Goal: Task Accomplishment & Management: Complete application form

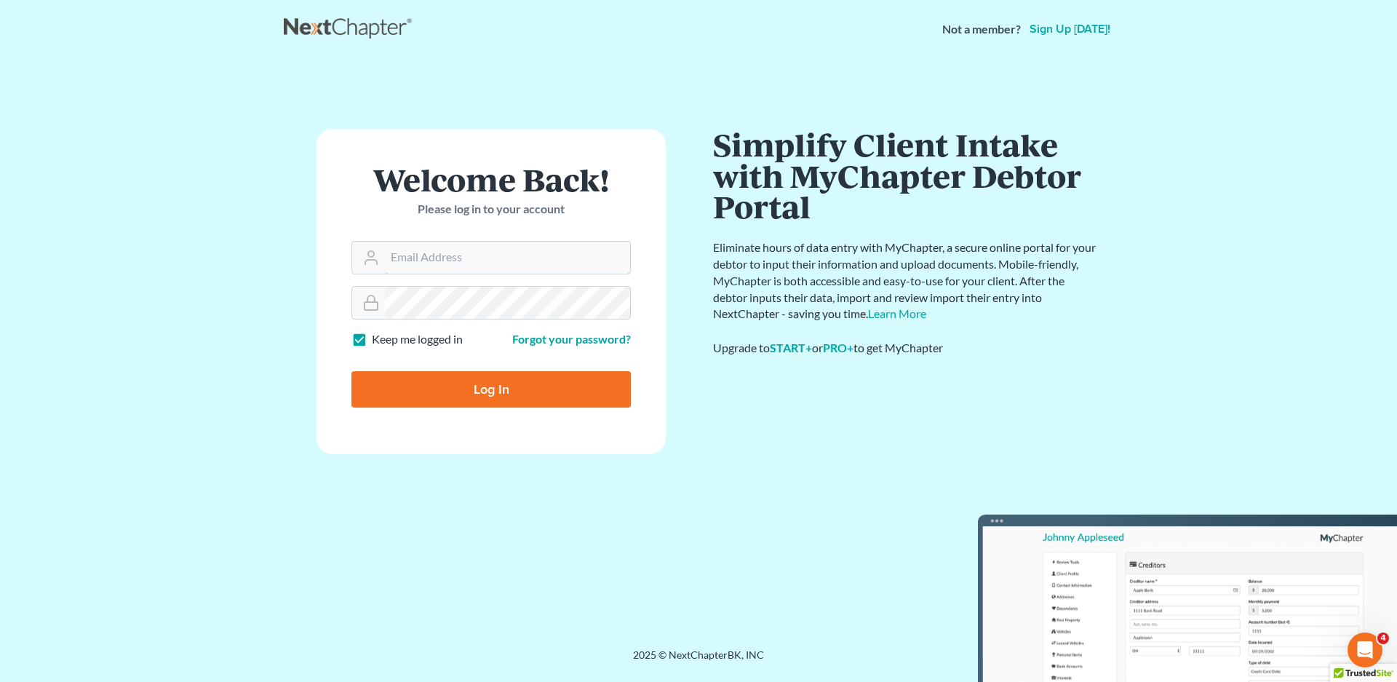
type input "[EMAIL_ADDRESS][DOMAIN_NAME]"
click at [489, 394] on input "Log In" at bounding box center [490, 389] width 279 height 36
type input "Thinking..."
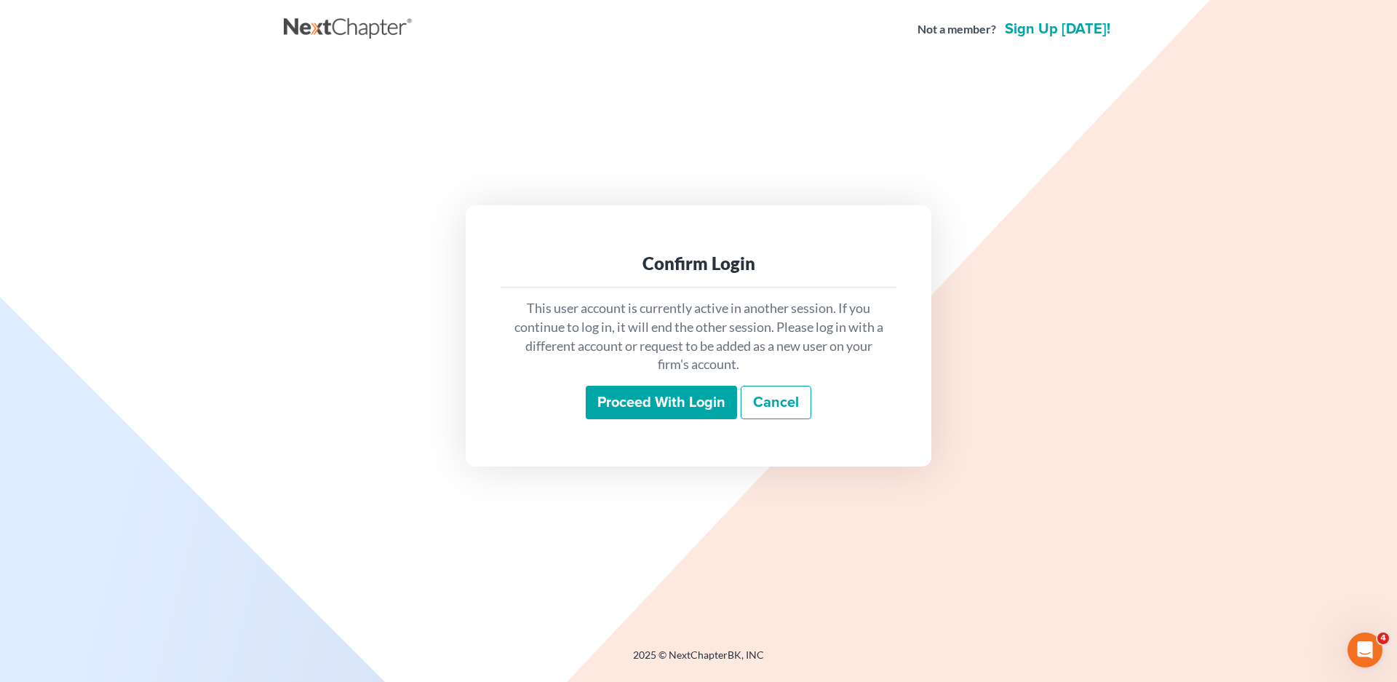
click at [667, 401] on input "Proceed with login" at bounding box center [661, 402] width 151 height 33
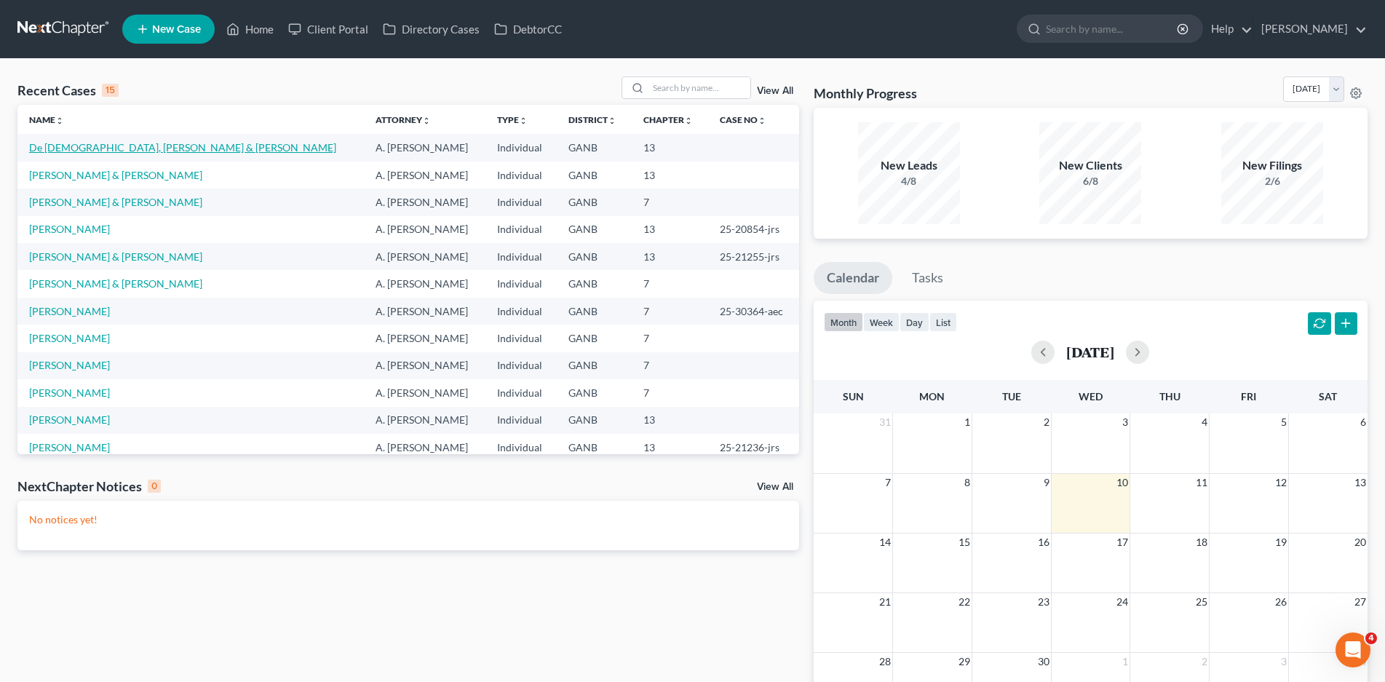
click at [124, 143] on link "De [DEMOGRAPHIC_DATA], [PERSON_NAME] & [PERSON_NAME]" at bounding box center [182, 147] width 307 height 12
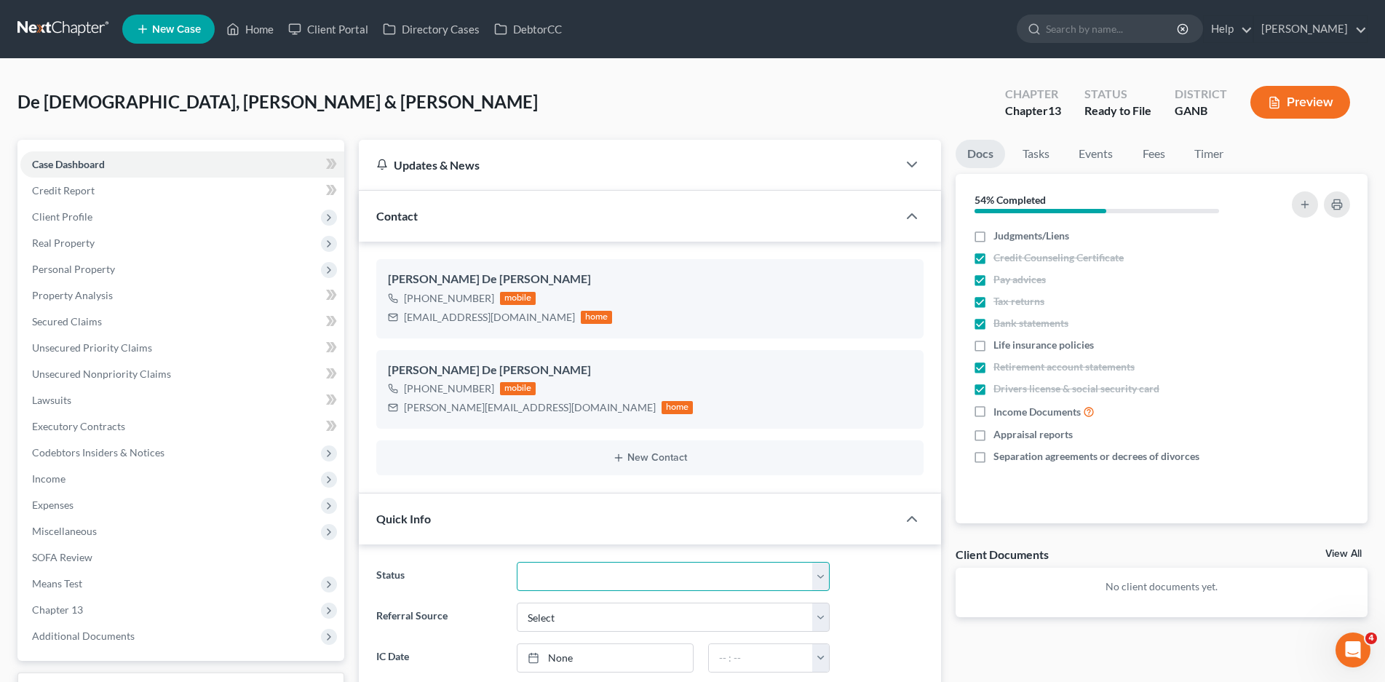
click at [607, 573] on select "Discharged Discharged & Reported Discharge Litigation Dismissal Notice Dismisse…" at bounding box center [674, 576] width 314 height 29
select select "6"
click at [517, 562] on select "Discharged Discharged & Reported Discharge Litigation Dismissal Notice Dismisse…" at bounding box center [674, 576] width 314 height 29
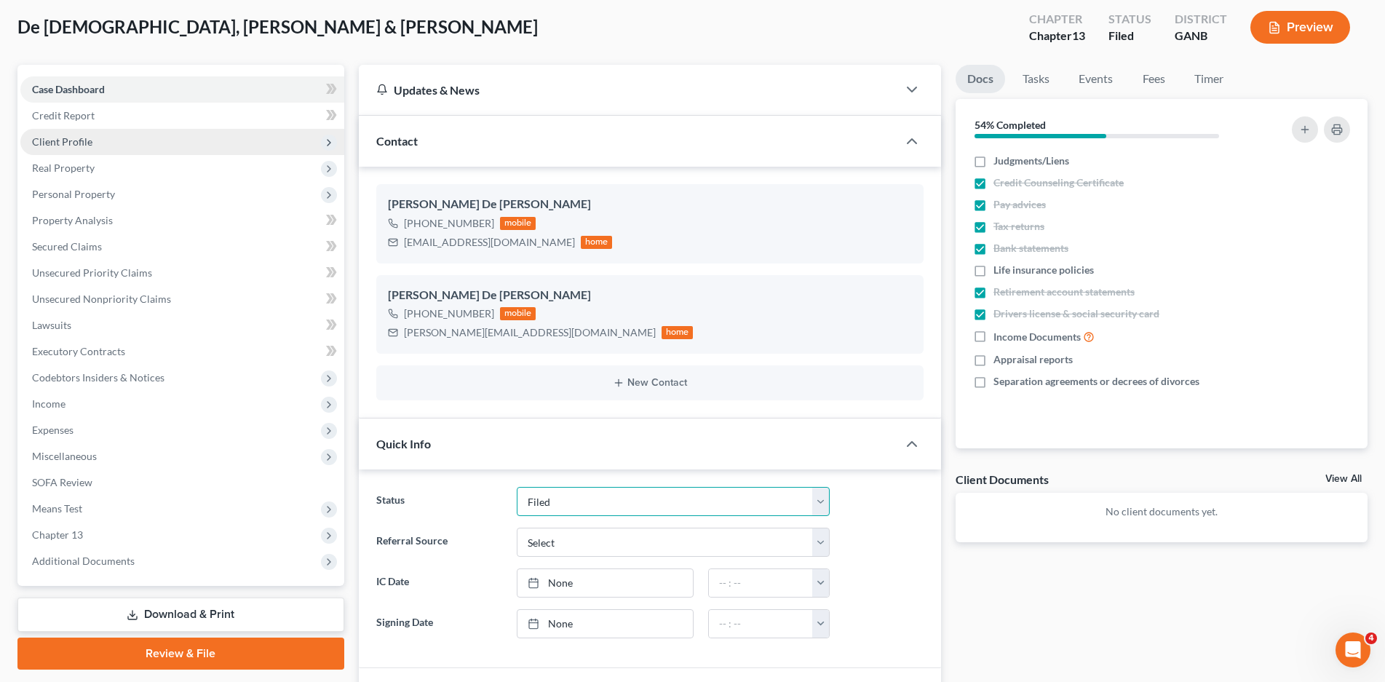
scroll to position [73, 0]
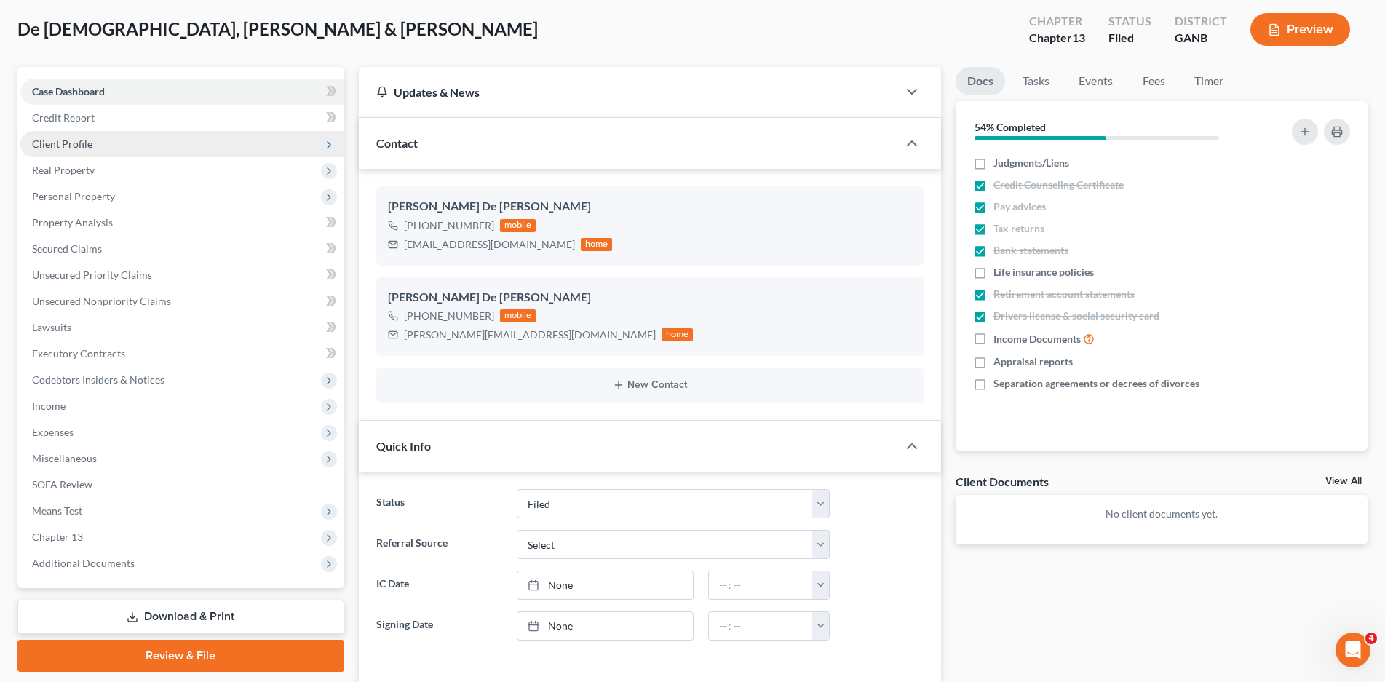
click at [63, 138] on span "Client Profile" at bounding box center [62, 144] width 60 height 12
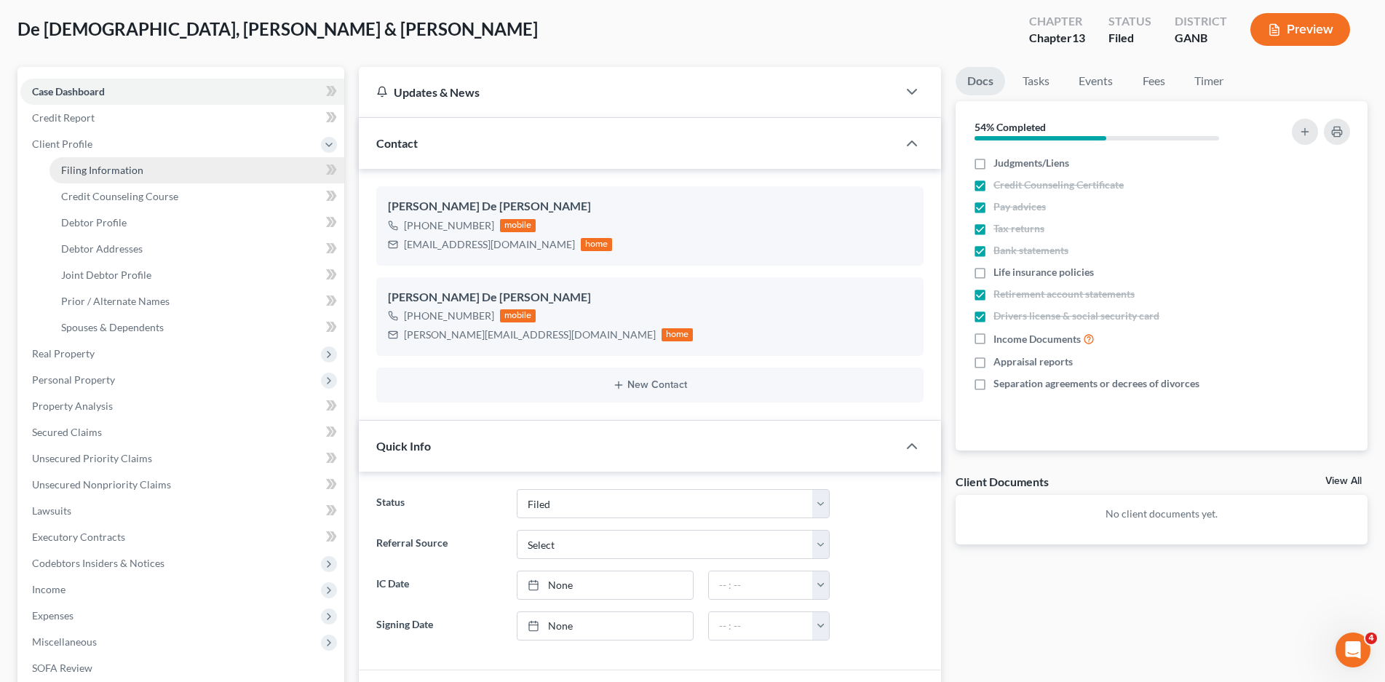
click at [85, 174] on span "Filing Information" at bounding box center [102, 170] width 82 height 12
select select "1"
select select "3"
select select "10"
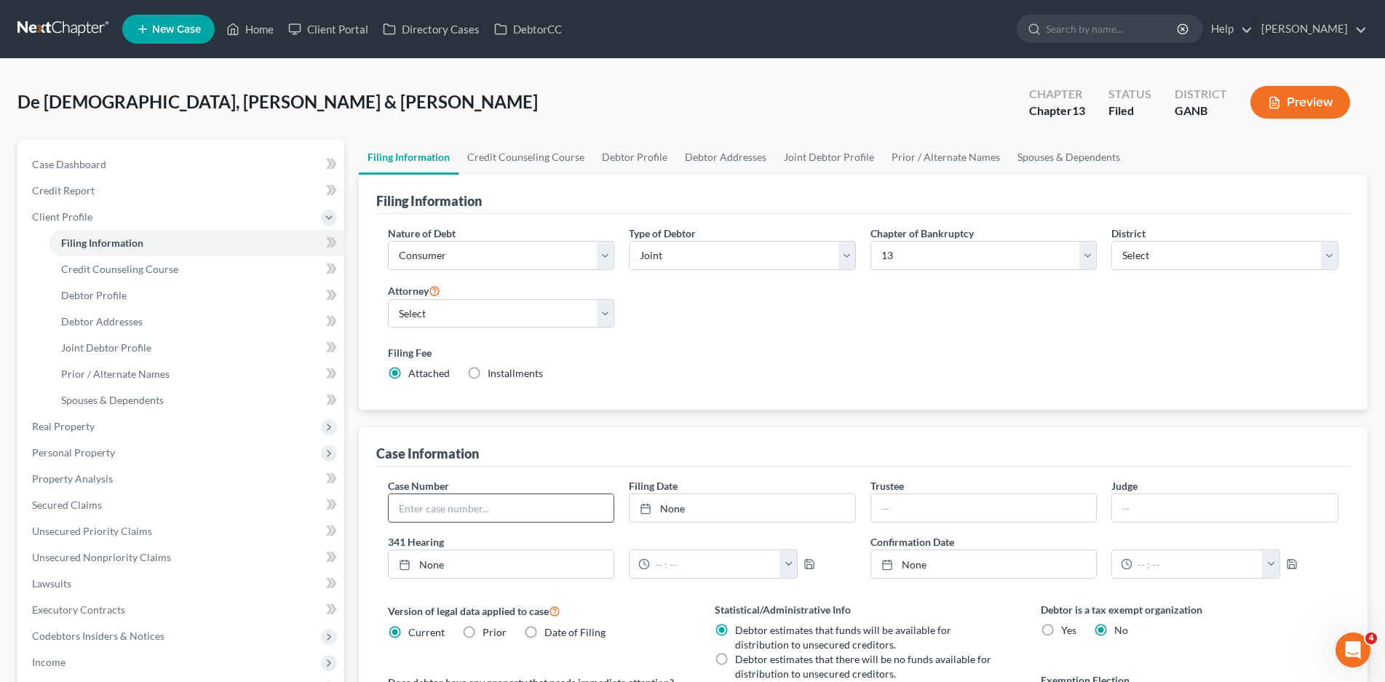
click at [477, 514] on input "text" at bounding box center [502, 508] width 226 height 28
type input "25-21269-jrs"
type input "[PERSON_NAME]"
type input "[DEMOGRAPHIC_DATA]"
click at [250, 25] on link "Home" at bounding box center [250, 29] width 62 height 26
